Goal: Find specific fact: Find specific fact

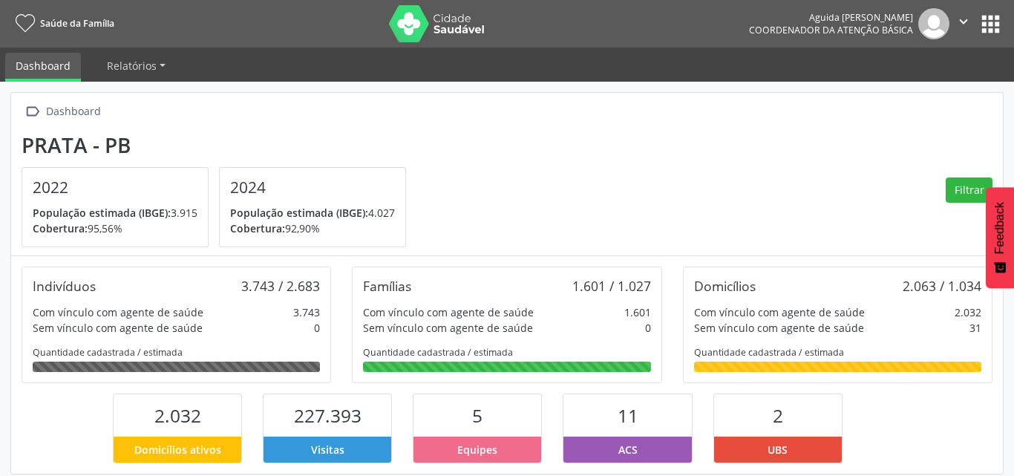
click at [982, 21] on button "apps" at bounding box center [991, 24] width 26 height 26
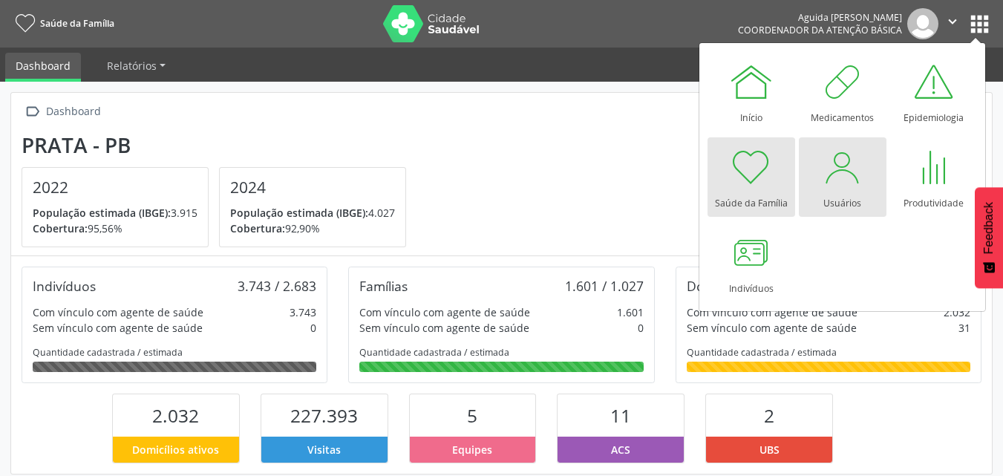
scroll to position [247, 327]
click at [855, 172] on div at bounding box center [842, 167] width 45 height 45
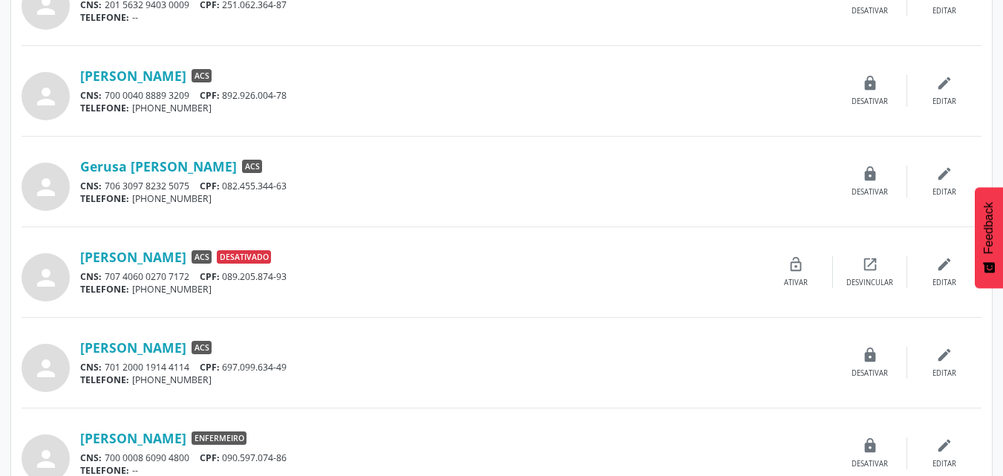
scroll to position [817, 0]
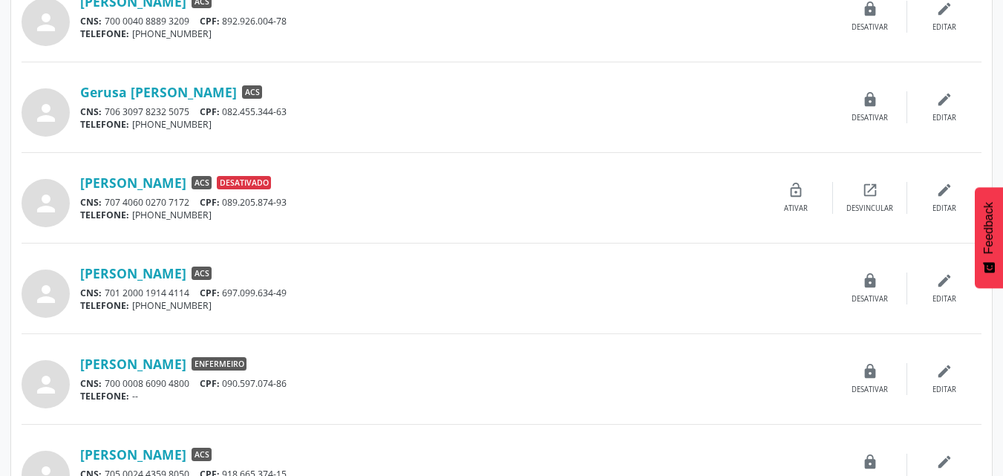
drag, startPoint x: 299, startPoint y: 295, endPoint x: 230, endPoint y: 293, distance: 69.1
click at [230, 293] on div "CNS: 701 2000 1914 4114 CPF: 697.099.634-49" at bounding box center [456, 293] width 753 height 13
copy div "697.099.634-49"
click at [157, 269] on link "[PERSON_NAME]" at bounding box center [133, 273] width 106 height 16
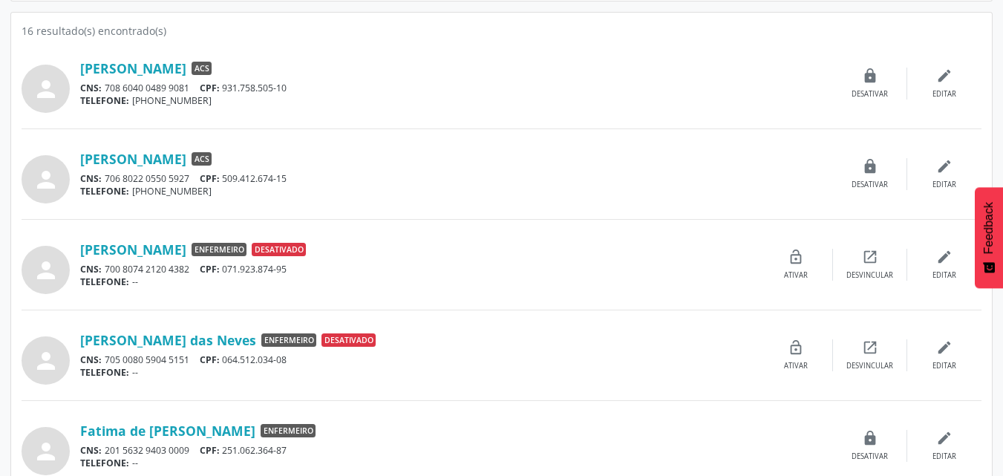
scroll to position [0, 0]
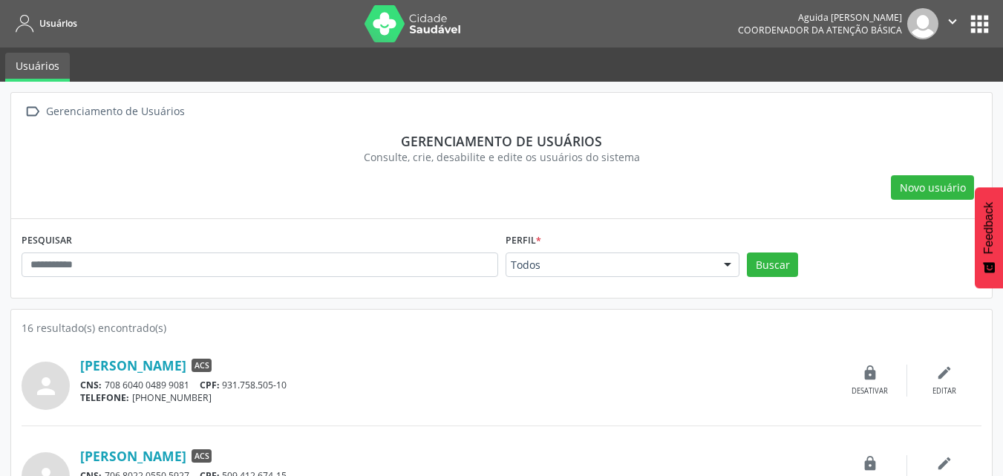
click at [970, 14] on button "apps" at bounding box center [980, 24] width 26 height 26
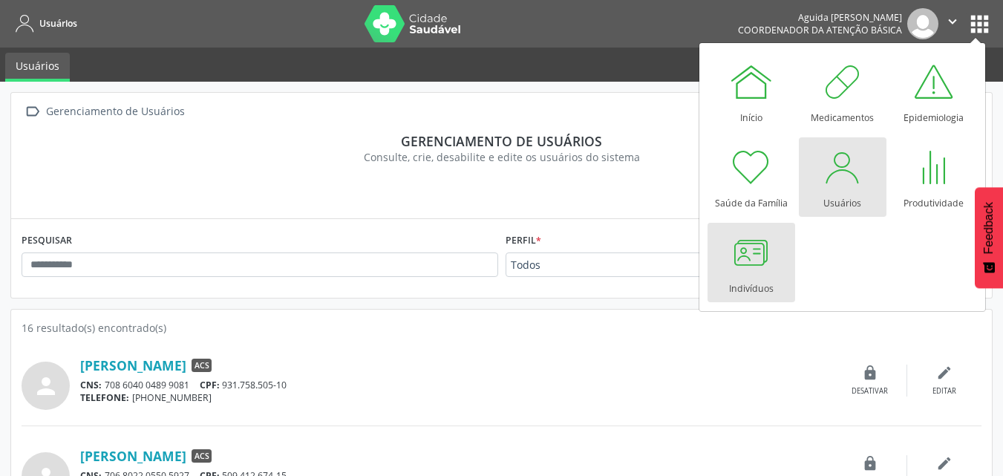
click at [753, 253] on div at bounding box center [751, 252] width 45 height 45
